Goal: Information Seeking & Learning: Learn about a topic

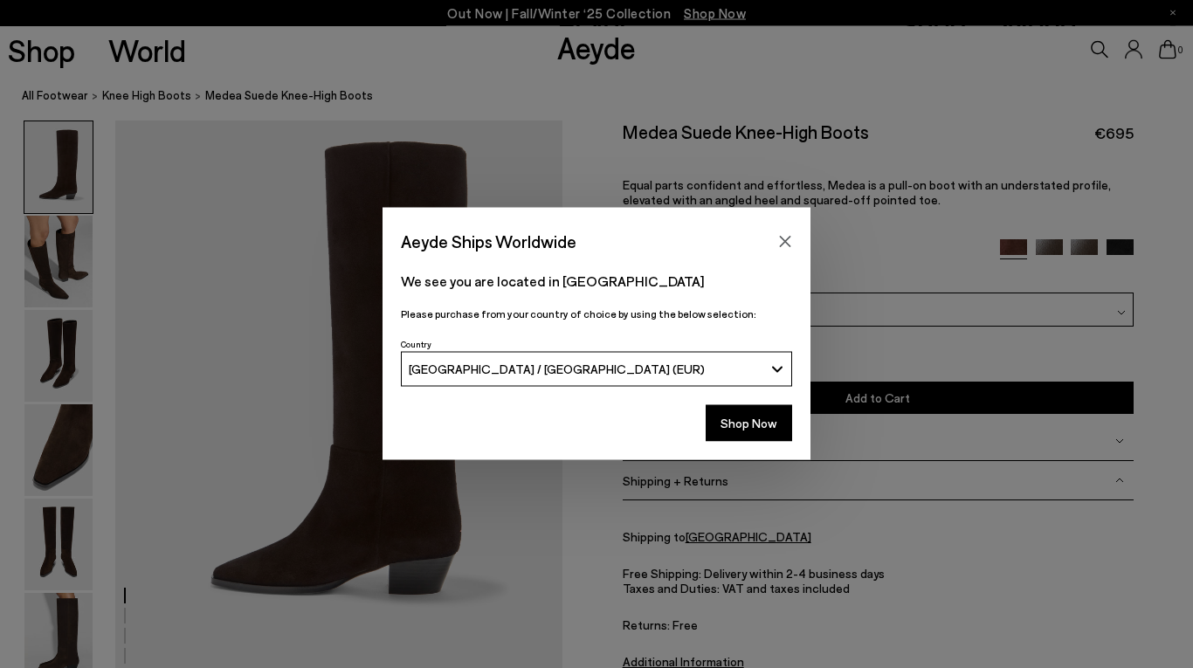
scroll to position [34, 0]
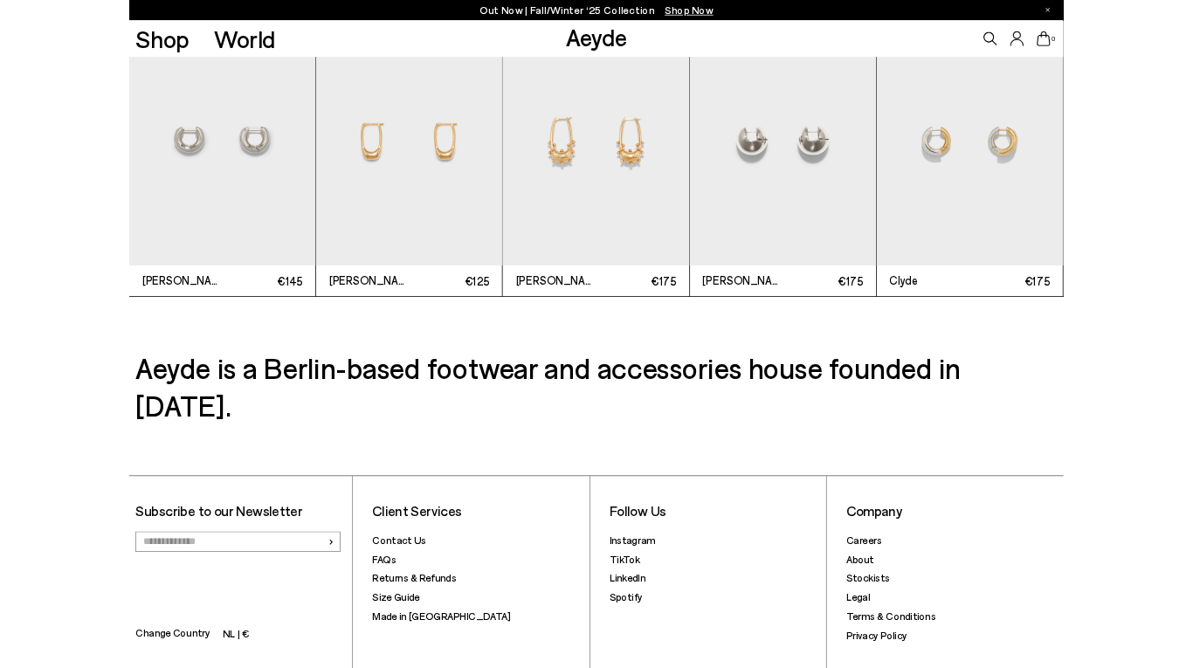
scroll to position [4367, 0]
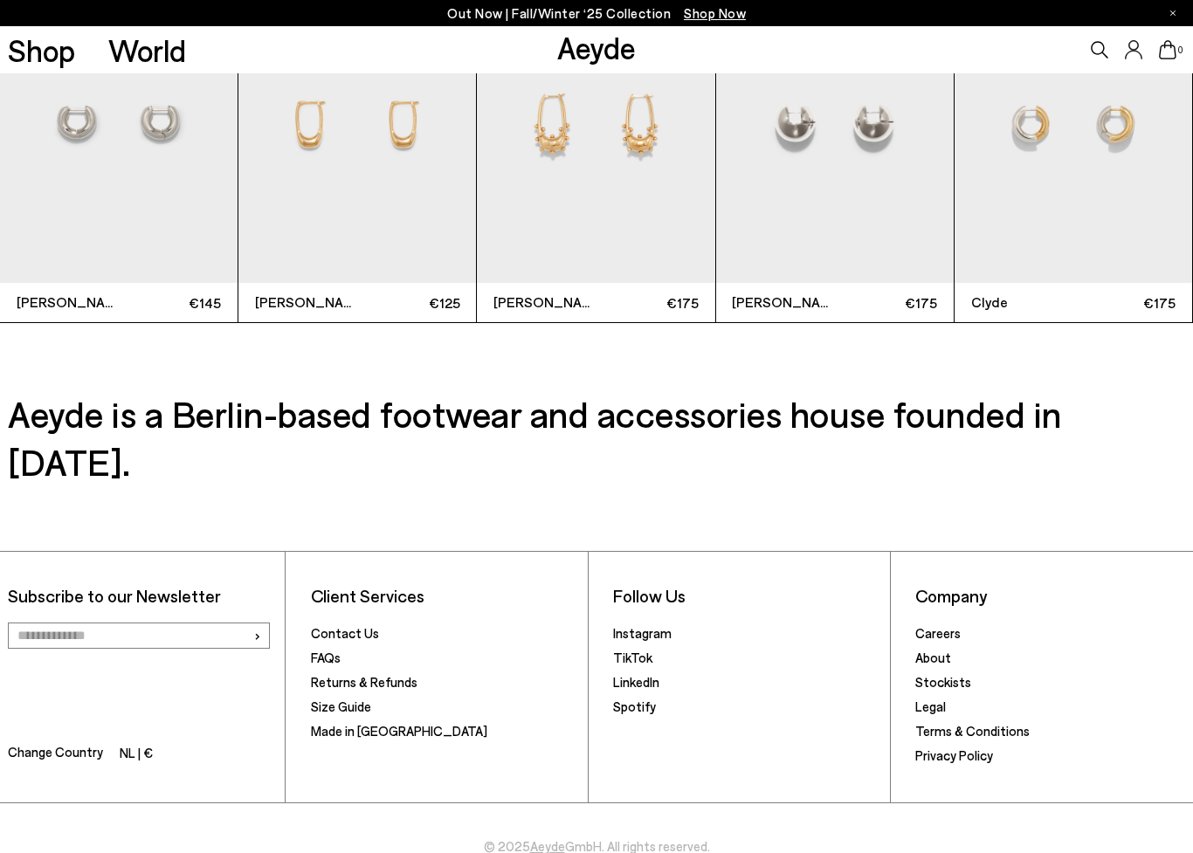
click at [1020, 667] on link "Terms & Conditions" at bounding box center [972, 731] width 114 height 16
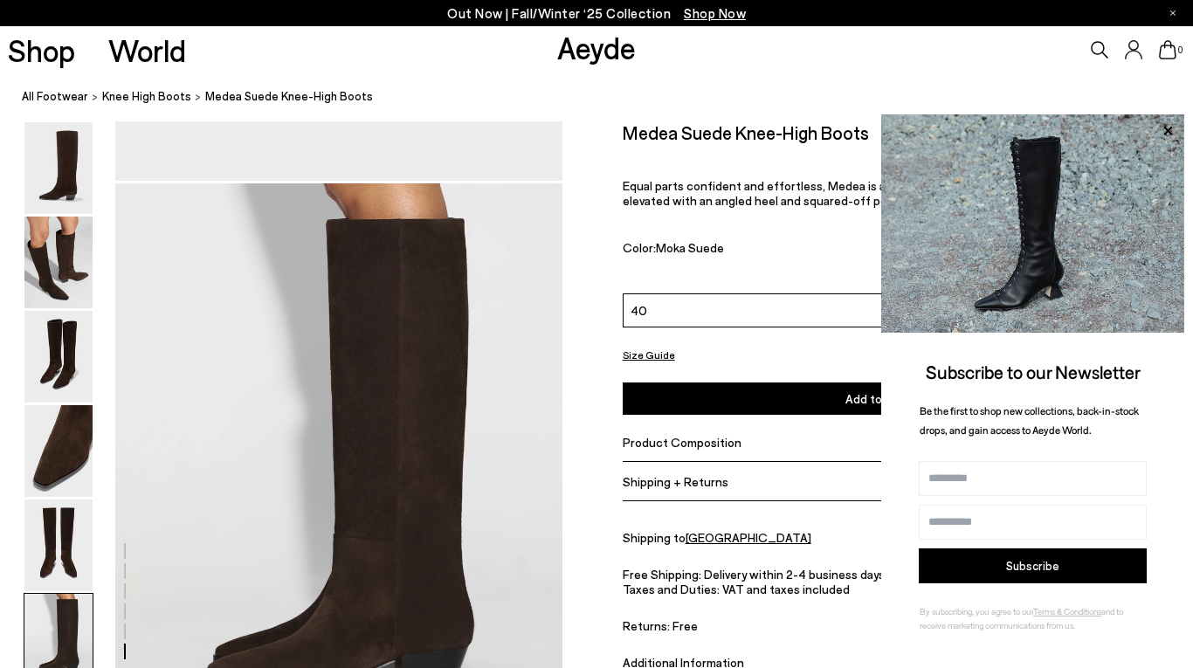
scroll to position [2933, 0]
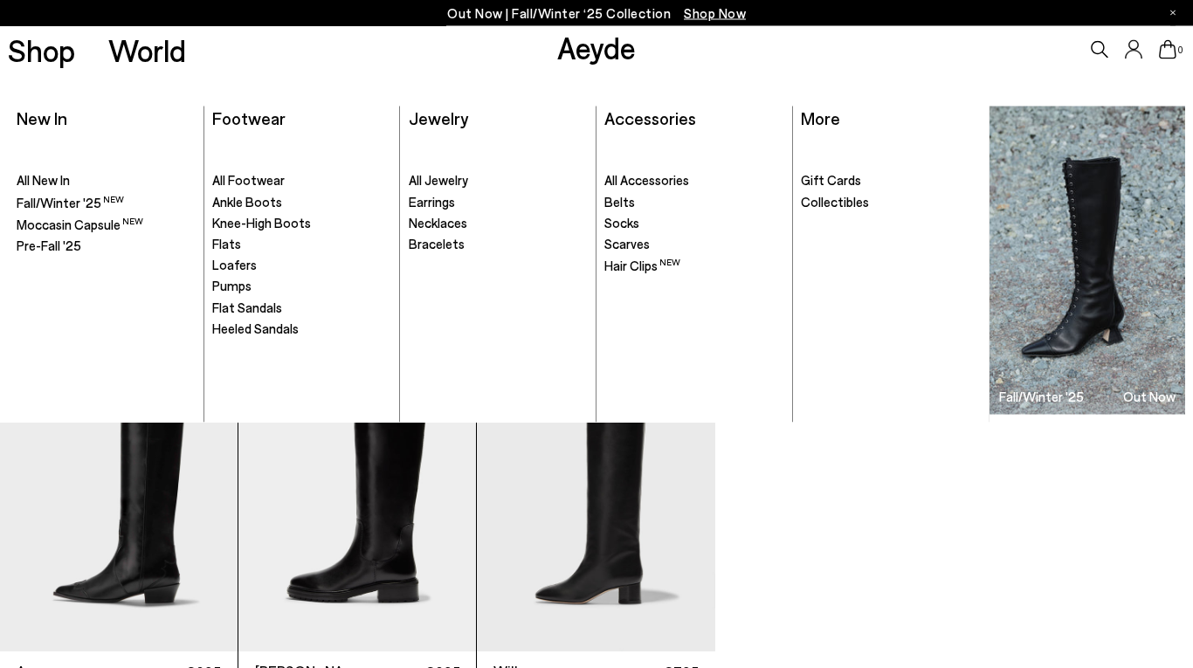
scroll to position [3511, 0]
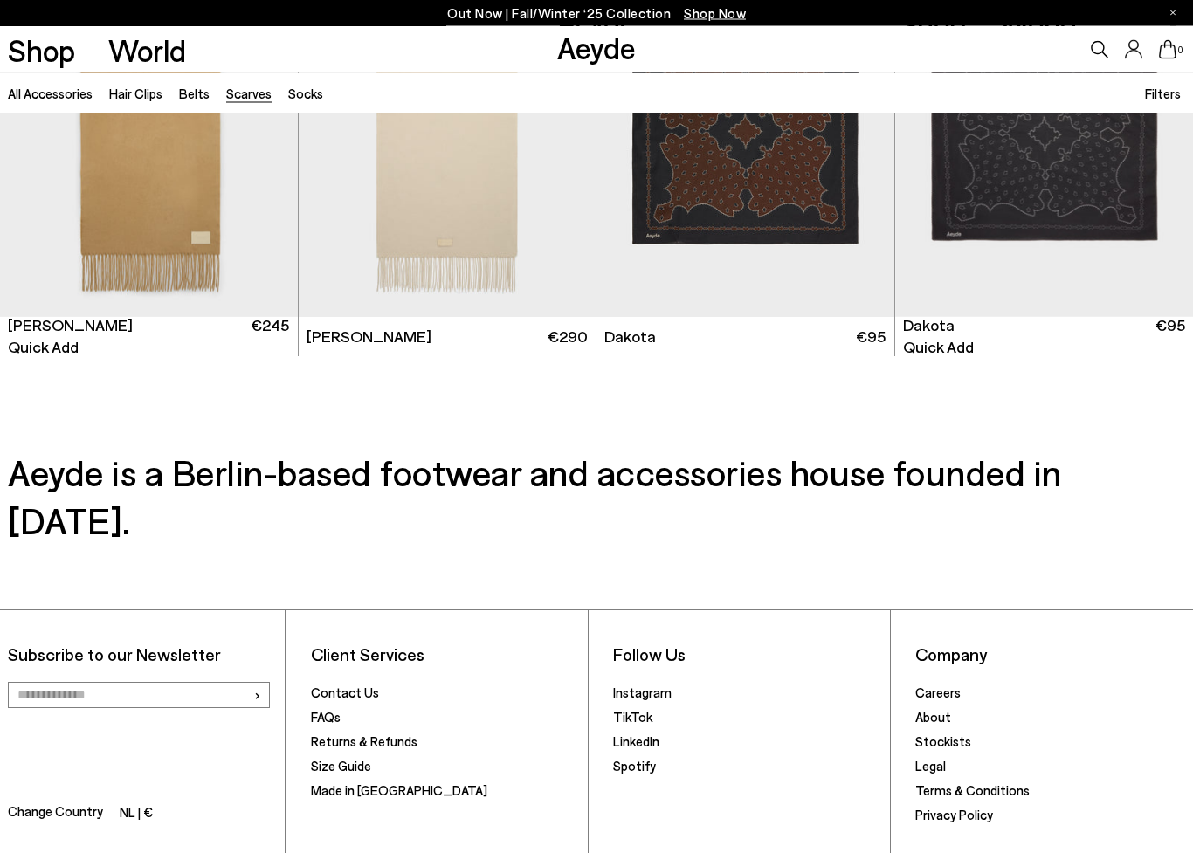
scroll to position [630, 0]
